Goal: Information Seeking & Learning: Learn about a topic

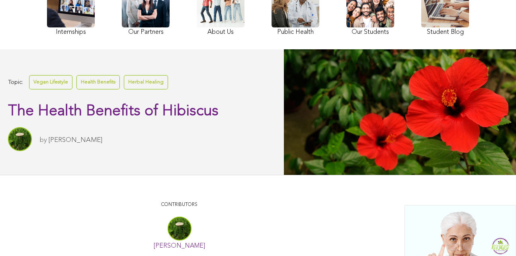
scroll to position [169, 0]
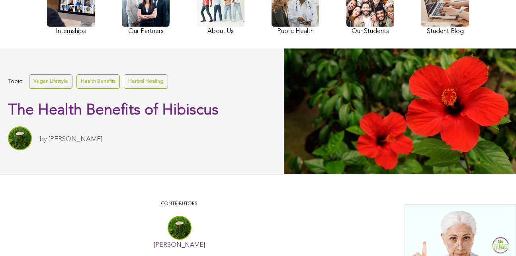
click at [348, 110] on div at bounding box center [400, 111] width 232 height 125
click at [113, 77] on link "Health Benefits" at bounding box center [97, 81] width 43 height 14
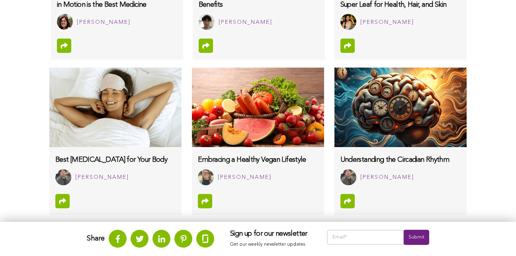
scroll to position [614, 0]
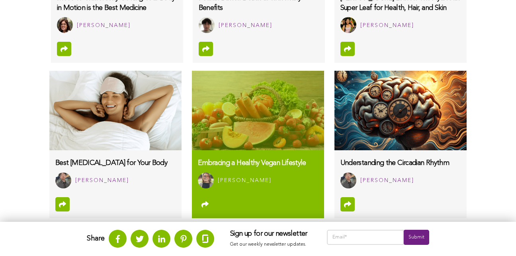
click at [231, 90] on img at bounding box center [258, 111] width 132 height 80
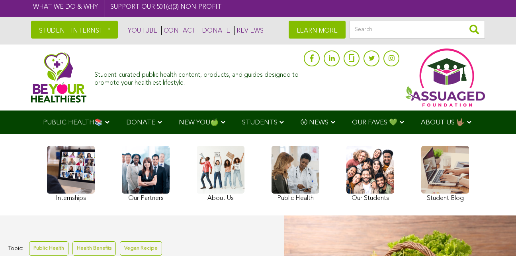
scroll to position [1, 0]
